Goal: Book appointment/travel/reservation

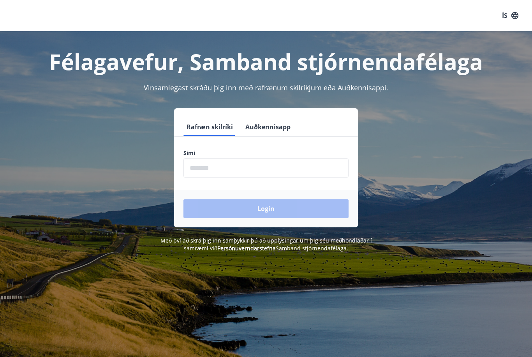
click at [192, 171] on input "phone" at bounding box center [266, 168] width 165 height 19
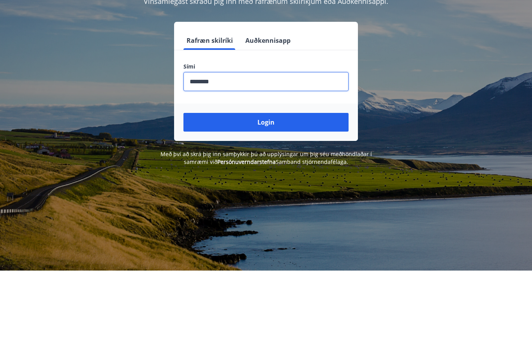
type input "********"
click at [320, 200] on button "Login" at bounding box center [266, 209] width 165 height 19
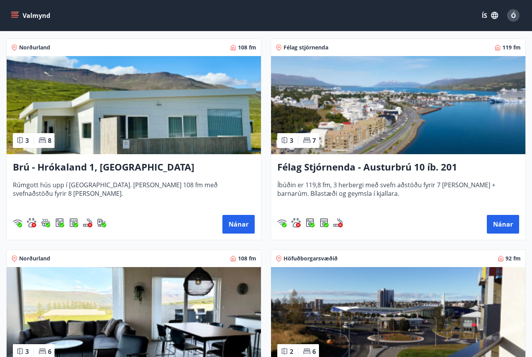
scroll to position [134, 0]
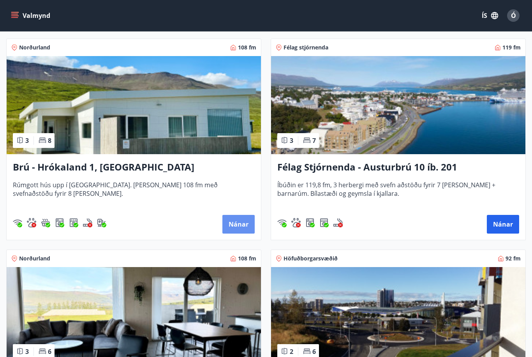
click at [243, 228] on button "Nánar" at bounding box center [239, 224] width 32 height 19
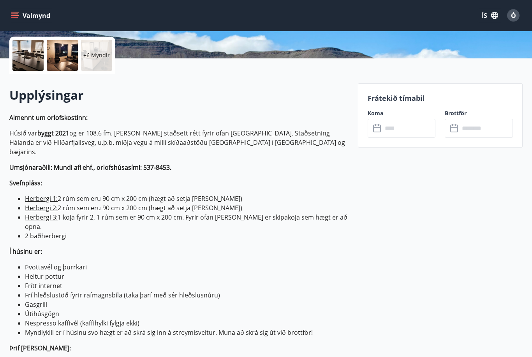
scroll to position [176, 0]
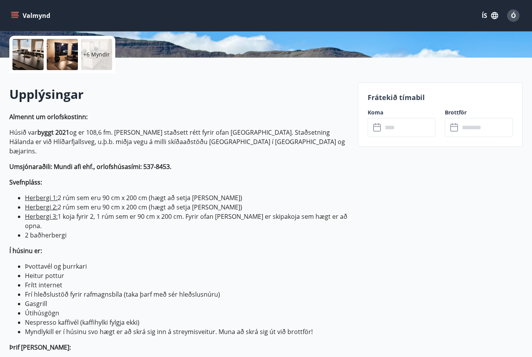
click at [415, 129] on input "text" at bounding box center [409, 127] width 53 height 19
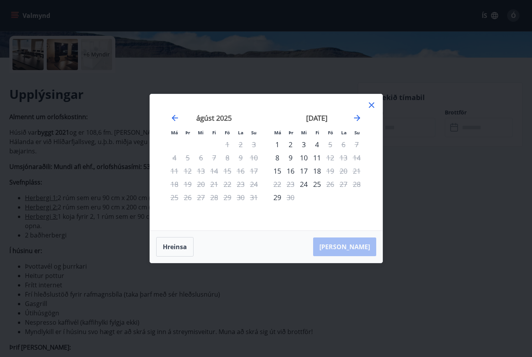
click at [359, 123] on icon "Move forward to switch to the next month." at bounding box center [357, 117] width 9 height 9
click at [356, 123] on icon "Move forward to switch to the next month." at bounding box center [357, 117] width 9 height 9
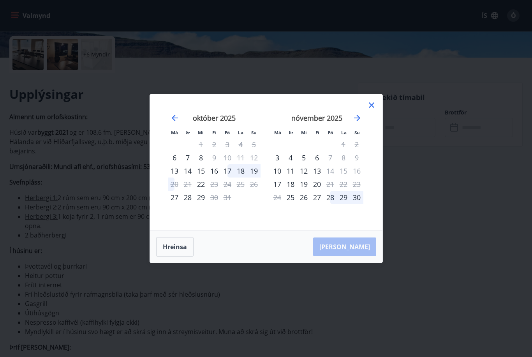
click at [359, 123] on icon "Move forward to switch to the next month." at bounding box center [357, 117] width 9 height 9
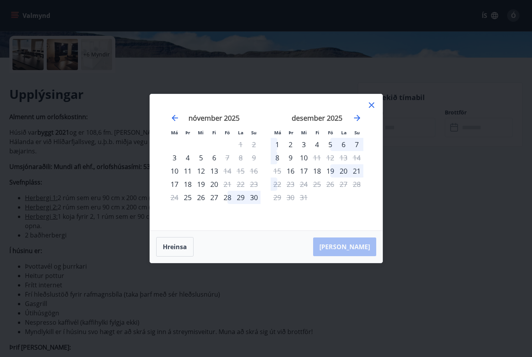
click at [355, 136] on div "desember 2025" at bounding box center [317, 121] width 93 height 34
click at [356, 123] on icon "Move forward to switch to the next month." at bounding box center [357, 117] width 9 height 9
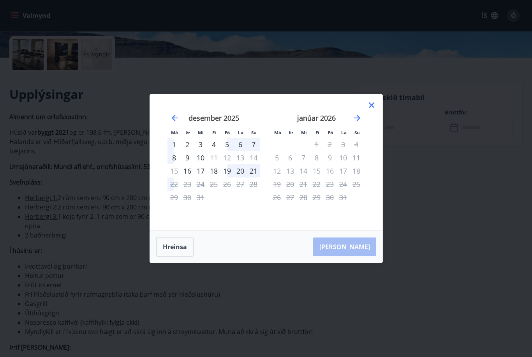
click at [356, 123] on icon "Move forward to switch to the next month." at bounding box center [357, 117] width 9 height 9
click at [362, 123] on icon "Move forward to switch to the next month." at bounding box center [357, 117] width 9 height 9
click at [331, 164] on div "6" at bounding box center [330, 157] width 13 height 13
click at [347, 164] on div "7" at bounding box center [343, 157] width 13 height 13
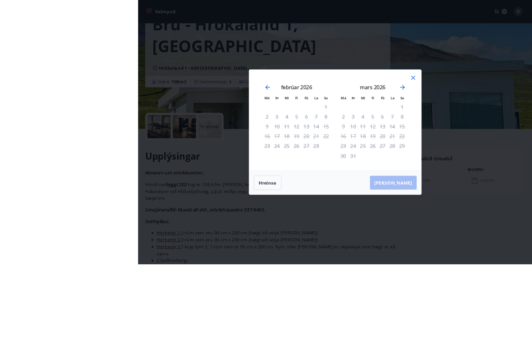
scroll to position [170, 0]
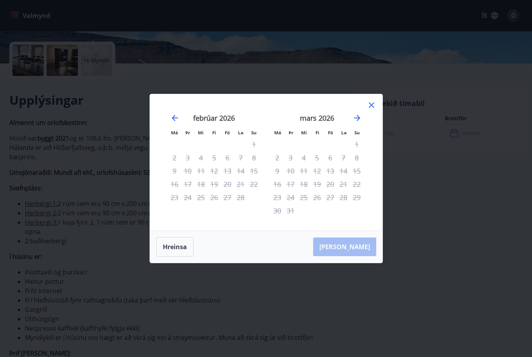
click at [375, 110] on icon at bounding box center [371, 105] width 9 height 9
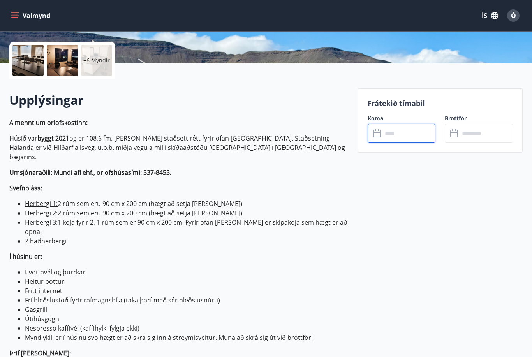
click at [412, 136] on input "text" at bounding box center [409, 133] width 53 height 19
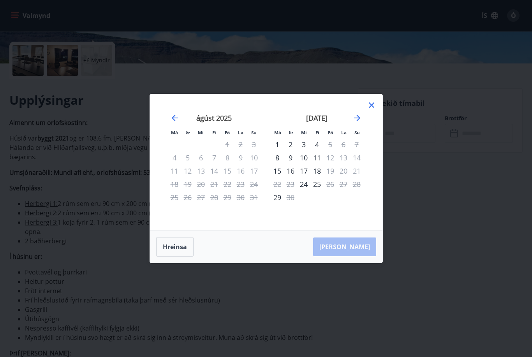
click at [361, 123] on icon "Move forward to switch to the next month." at bounding box center [357, 117] width 9 height 9
click at [357, 121] on icon "Move forward to switch to the next month." at bounding box center [357, 118] width 6 height 6
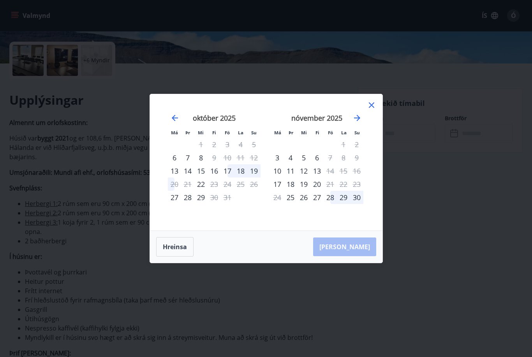
click at [320, 164] on div "6" at bounding box center [317, 157] width 13 height 13
click at [361, 123] on icon "Move forward to switch to the next month." at bounding box center [357, 117] width 9 height 9
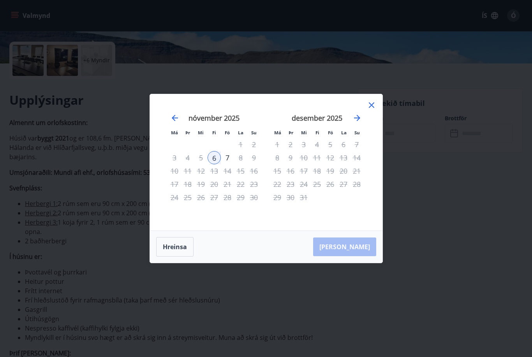
click at [357, 123] on icon "Move forward to switch to the next month." at bounding box center [357, 117] width 9 height 9
click at [372, 110] on icon at bounding box center [371, 105] width 9 height 9
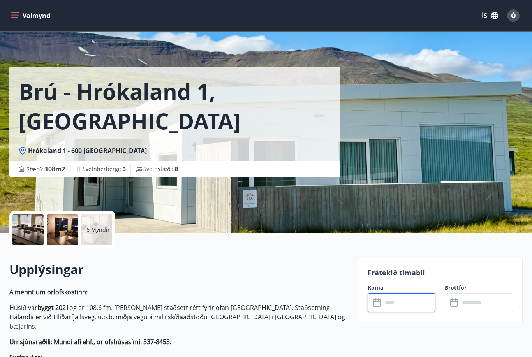
scroll to position [0, 0]
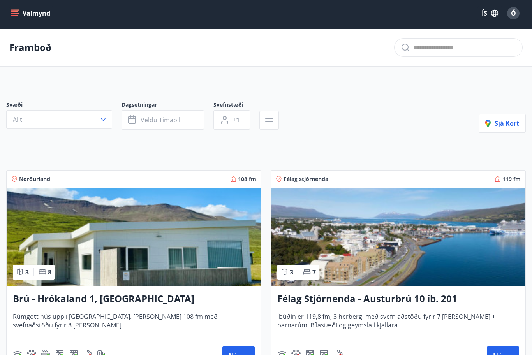
scroll to position [86, 0]
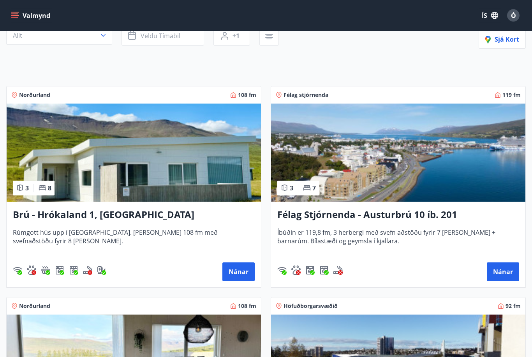
click at [127, 217] on h3 "Brú - Hrókaland 1, [GEOGRAPHIC_DATA]" at bounding box center [134, 216] width 242 height 14
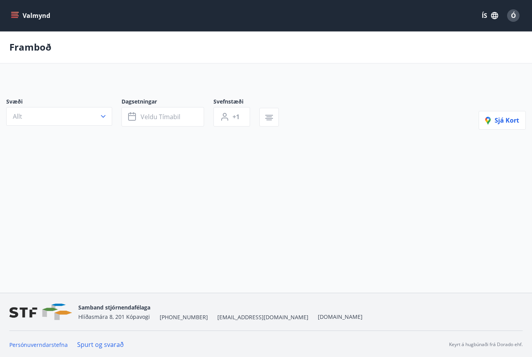
scroll to position [32, 0]
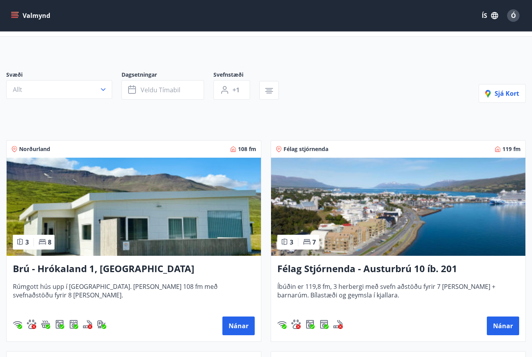
click at [96, 92] on button "Allt" at bounding box center [59, 89] width 106 height 19
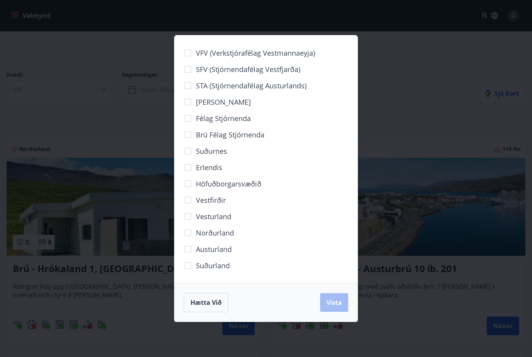
click at [408, 132] on div "VFV (Verkstjórafélag Vestmannaeyja) SFV (Stjórnendafélag Vestfjarða) STA (Stjór…" at bounding box center [266, 178] width 532 height 357
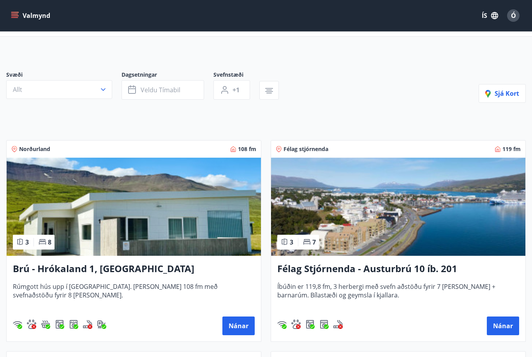
click at [106, 89] on icon "button" at bounding box center [103, 90] width 8 height 8
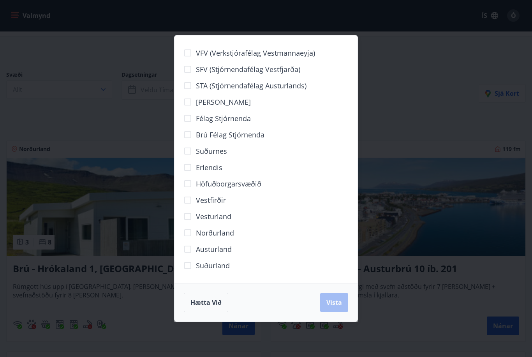
click at [221, 155] on span "Suðurnes" at bounding box center [211, 151] width 31 height 10
click at [423, 185] on div "VFV (Verkstjórafélag Vestmannaeyja) SFV (Stjórnendafélag Vestfjarða) STA (Stjór…" at bounding box center [266, 178] width 532 height 357
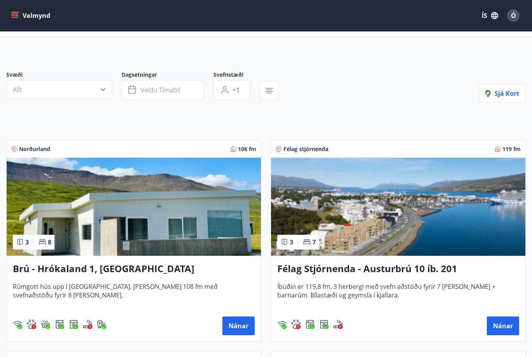
click at [102, 88] on icon "button" at bounding box center [103, 90] width 8 height 8
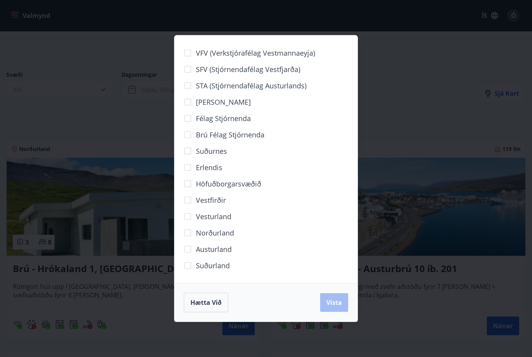
click at [209, 305] on span "Hætta við" at bounding box center [206, 303] width 31 height 9
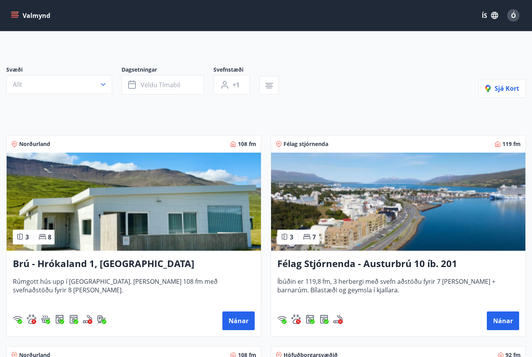
scroll to position [0, 0]
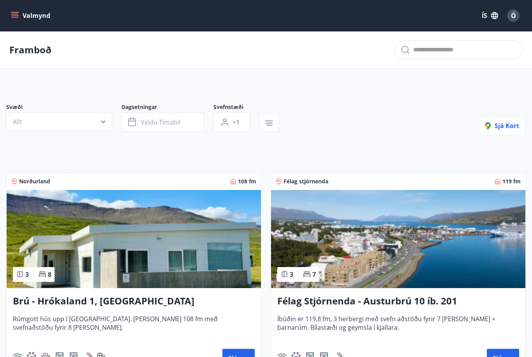
click at [137, 124] on icon "button" at bounding box center [132, 122] width 9 height 9
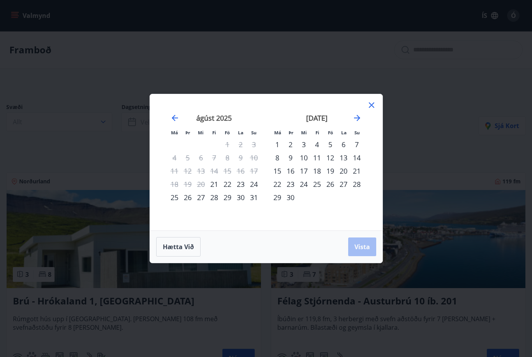
click at [164, 198] on div "[DATE] 1 2 3 4 5 6 7 8 9 10 11 12 13 14 15 16 17 18 19 20 21 22 23 24 25 26 27 …" at bounding box center [214, 168] width 103 height 128
click at [173, 194] on div "25" at bounding box center [174, 197] width 13 height 13
click at [188, 201] on div "26" at bounding box center [187, 197] width 13 height 13
click at [358, 244] on span "Vista" at bounding box center [363, 247] width 16 height 9
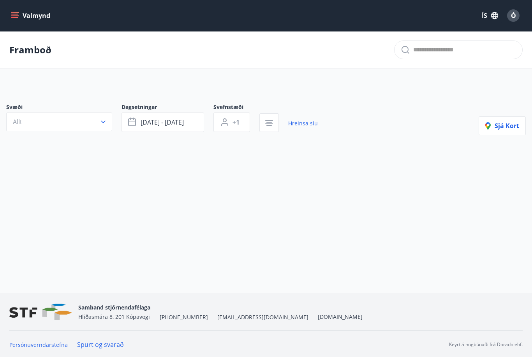
click at [101, 124] on icon "button" at bounding box center [103, 122] width 8 height 8
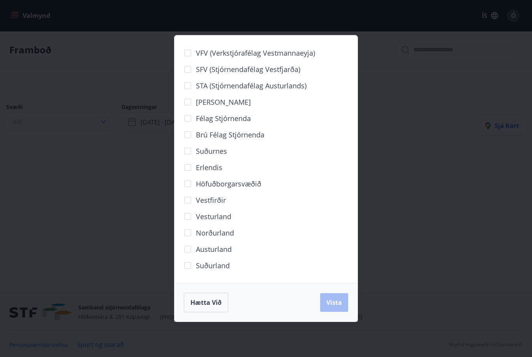
click at [404, 219] on div "VFV (Verkstjórafélag Vestmannaeyja) SFV (Stjórnendafélag Vestfjarða) STA (Stjór…" at bounding box center [266, 178] width 532 height 357
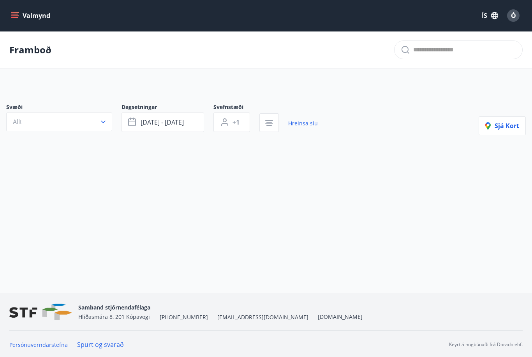
click at [199, 120] on button "[DATE] - [DATE]" at bounding box center [163, 122] width 83 height 19
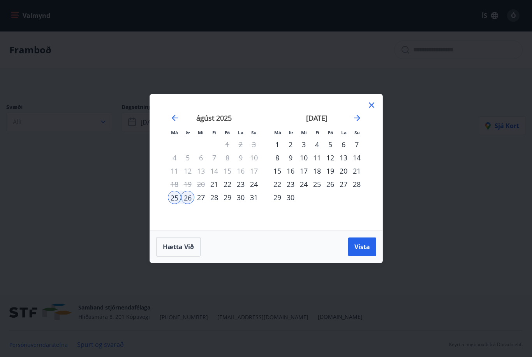
click at [202, 221] on div "[DATE] 1 2 3 4 5 6 7 8 9 10 11 12 13 14 15 16 17 18 19 20 21 22 23 24 25 26 27 …" at bounding box center [214, 168] width 103 height 128
click at [207, 197] on div "27" at bounding box center [200, 197] width 13 height 13
click at [179, 201] on div "25" at bounding box center [174, 197] width 13 height 13
click at [204, 200] on div "27" at bounding box center [200, 197] width 13 height 13
click at [371, 243] on button "Vista" at bounding box center [362, 247] width 28 height 19
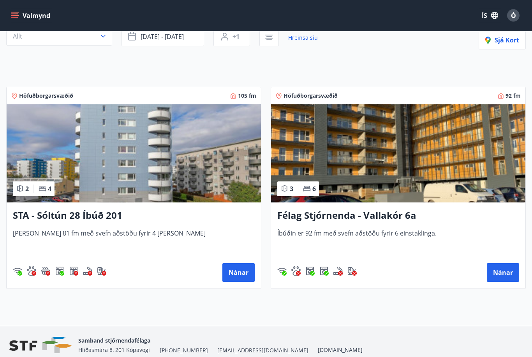
scroll to position [95, 0]
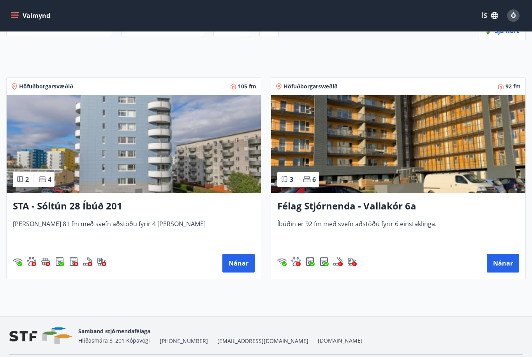
click at [239, 263] on button "Nánar" at bounding box center [239, 263] width 32 height 19
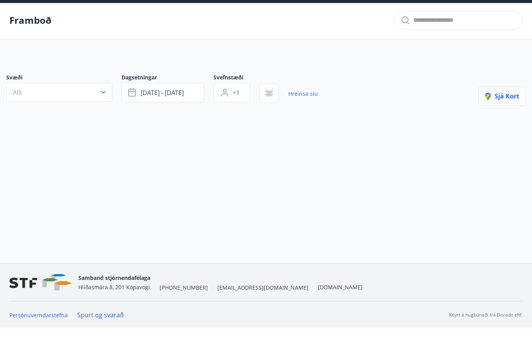
scroll to position [34, 0]
